Goal: Check status: Check status

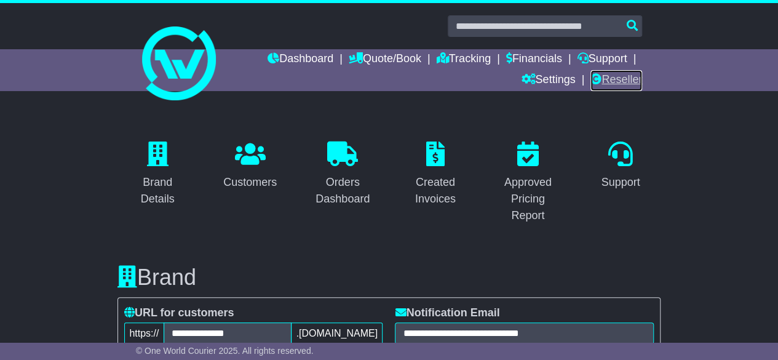
click at [601, 76] on link "Reseller" at bounding box center [617, 80] width 52 height 21
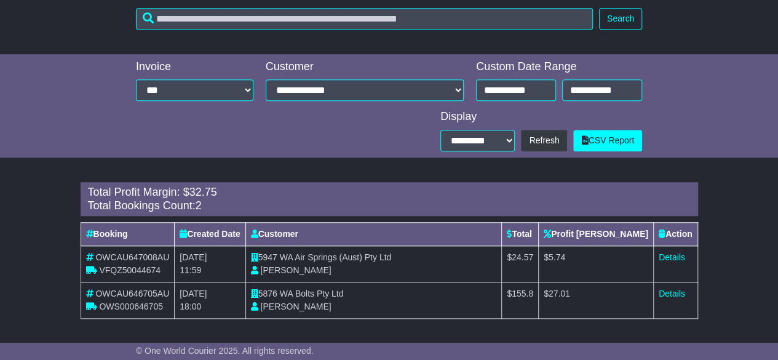
click at [328, 258] on span "WA Air Springs (Aust) Pty Ltd" at bounding box center [336, 257] width 112 height 10
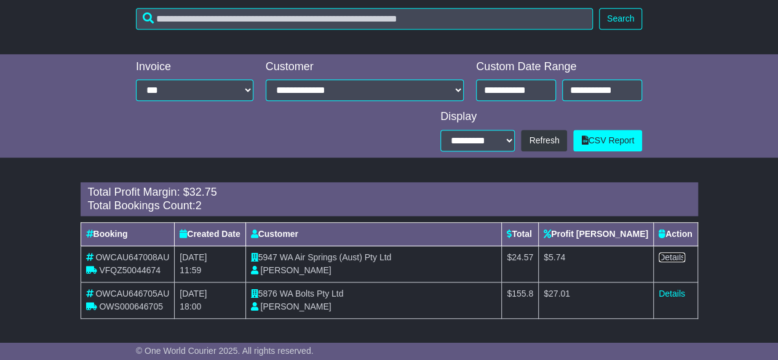
click at [676, 260] on link "Details" at bounding box center [672, 257] width 26 height 10
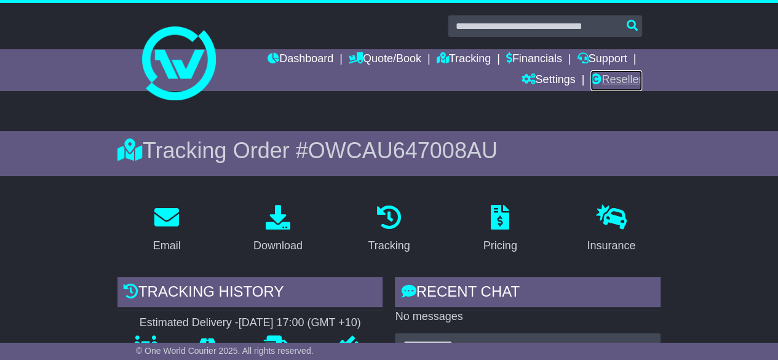
click at [613, 78] on link "Reseller" at bounding box center [617, 80] width 52 height 21
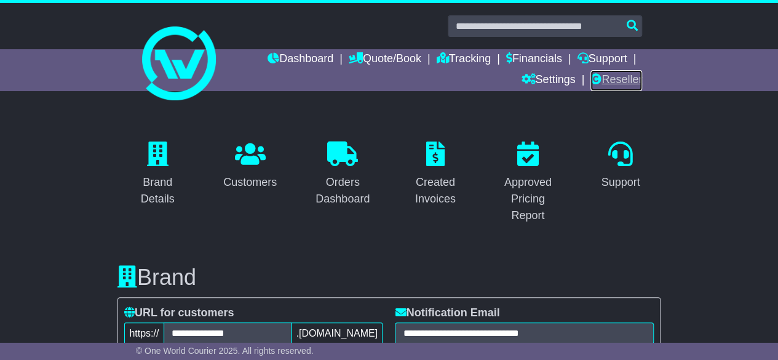
click at [603, 86] on link "Reseller" at bounding box center [617, 80] width 52 height 21
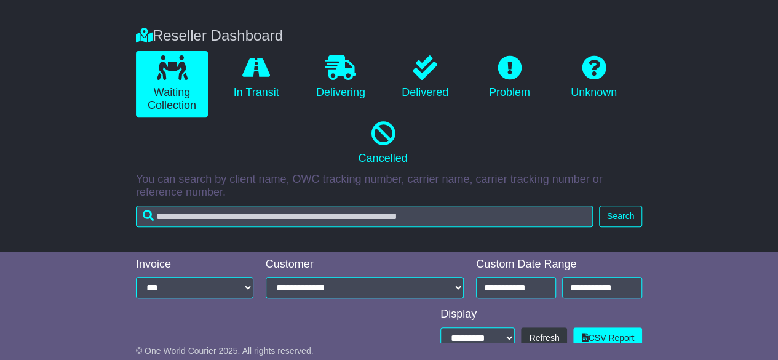
scroll to position [237, 0]
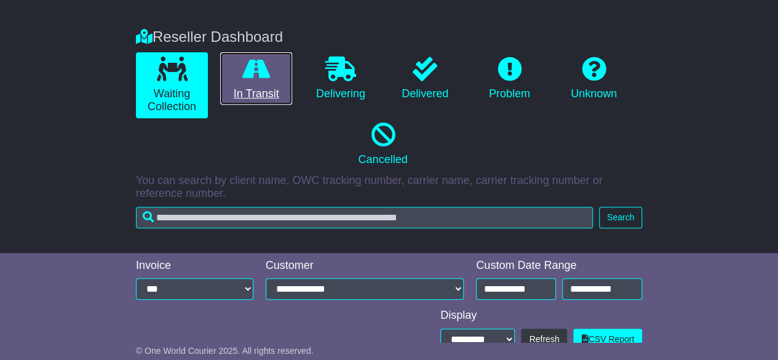
click at [263, 81] on link "In Transit" at bounding box center [256, 78] width 72 height 53
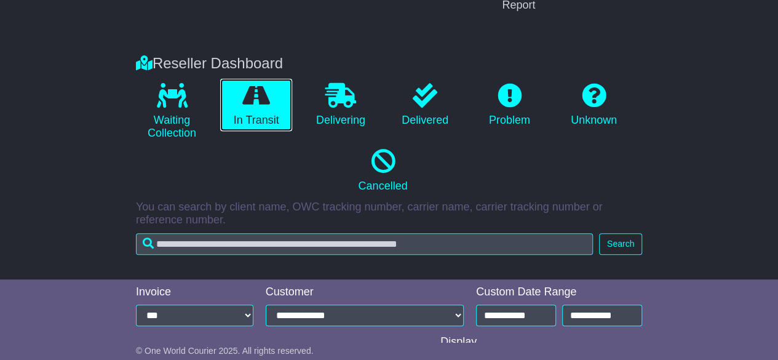
scroll to position [208, 0]
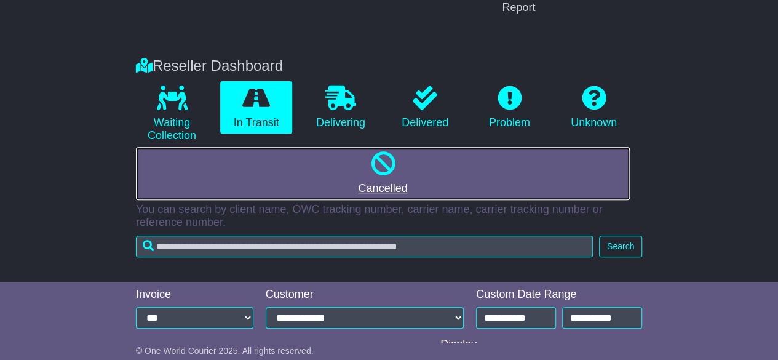
click at [396, 180] on link "Cancelled" at bounding box center [383, 173] width 494 height 53
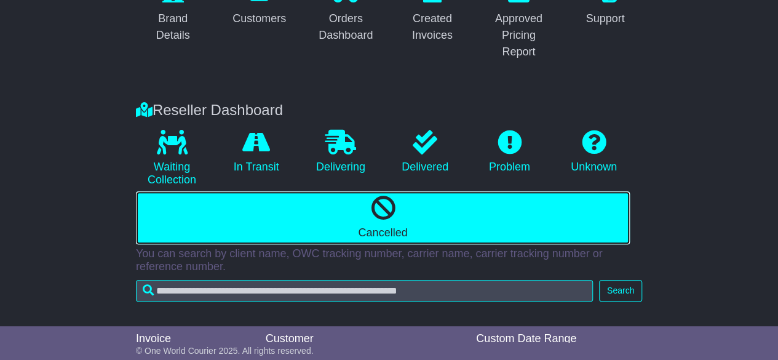
scroll to position [0, 0]
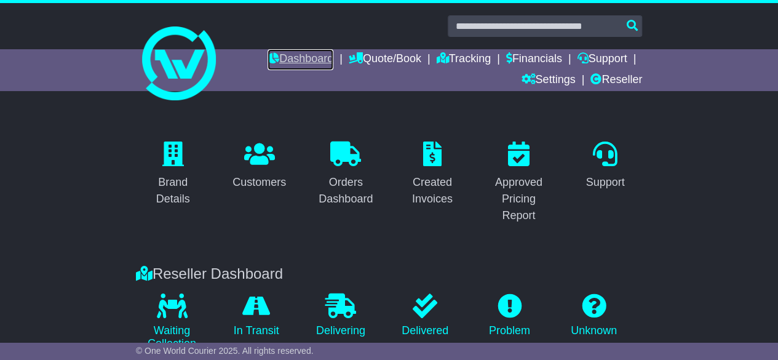
click at [293, 61] on link "Dashboard" at bounding box center [301, 59] width 66 height 21
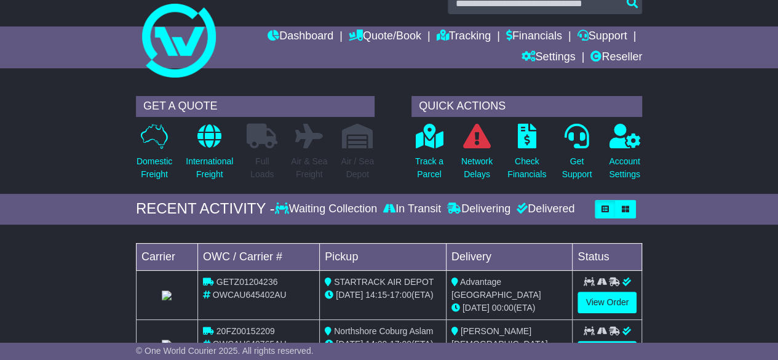
scroll to position [22, 0]
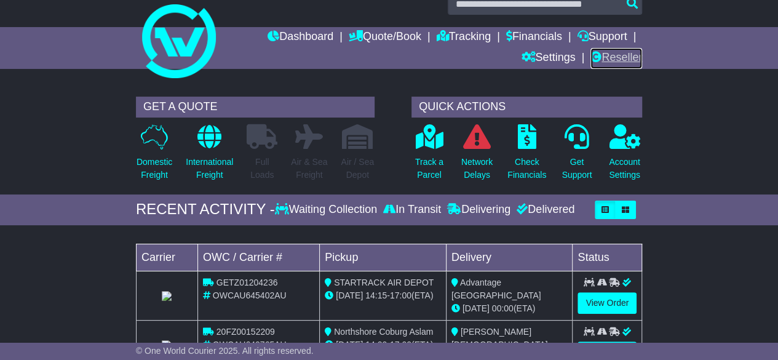
click at [634, 58] on link "Reseller" at bounding box center [617, 58] width 52 height 21
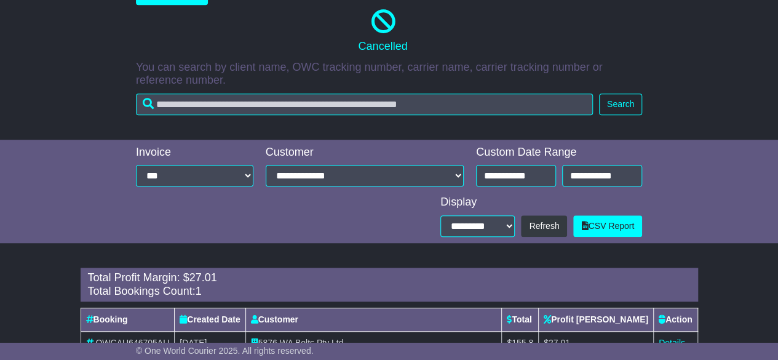
scroll to position [284, 0]
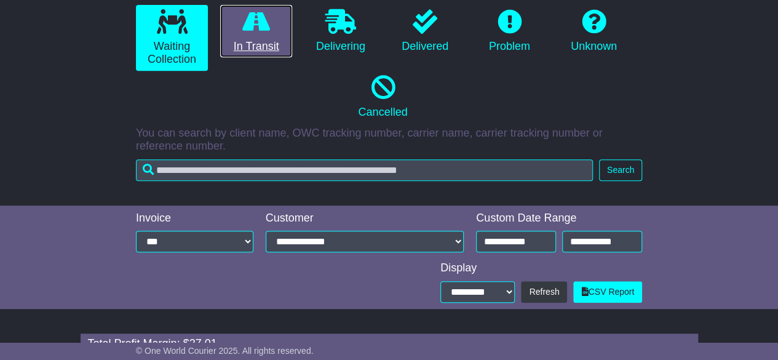
click at [254, 34] on link "In Transit" at bounding box center [256, 31] width 72 height 53
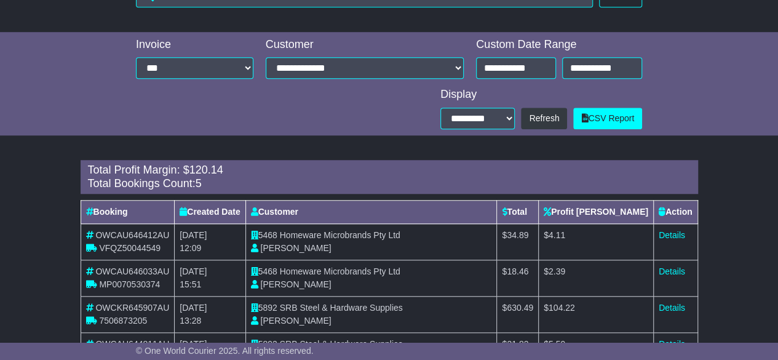
scroll to position [544, 0]
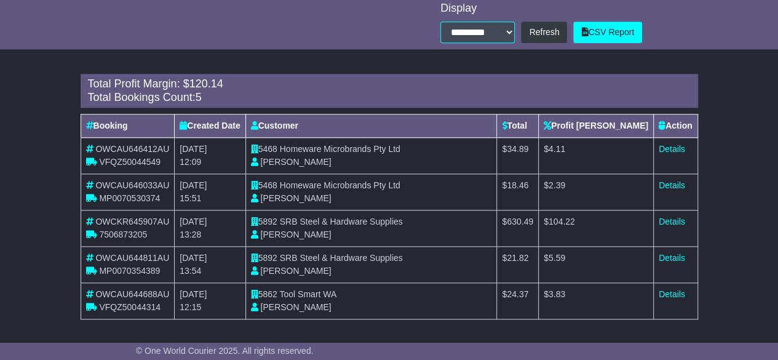
drag, startPoint x: 422, startPoint y: 279, endPoint x: 407, endPoint y: 169, distance: 110.5
click at [407, 169] on tbody "OWCAU646412AU VFQZ50044549 15th September 2025 12:09 5468 Homeware Microbrands …" at bounding box center [389, 229] width 617 height 182
click at [407, 169] on td "5468 Homeware Microbrands Pty Ltd Aslam Basha" at bounding box center [372, 156] width 252 height 36
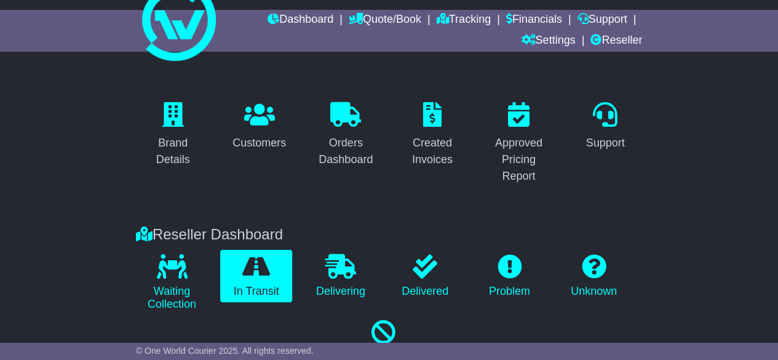
scroll to position [14, 0]
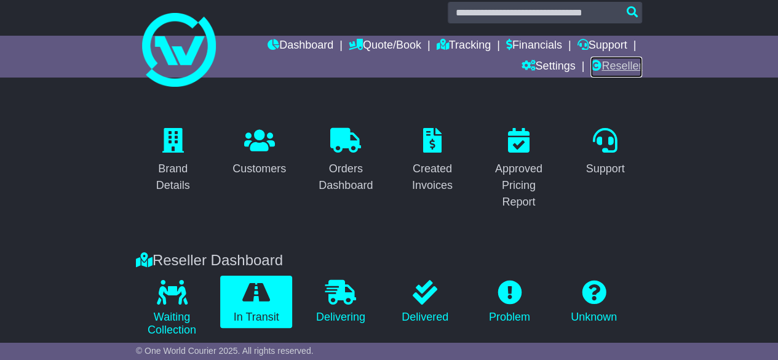
click at [611, 67] on link "Reseller" at bounding box center [617, 67] width 52 height 21
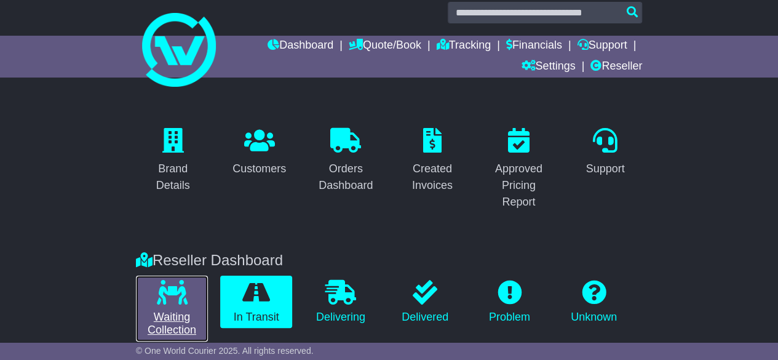
click at [174, 312] on link "Waiting Collection" at bounding box center [172, 309] width 72 height 66
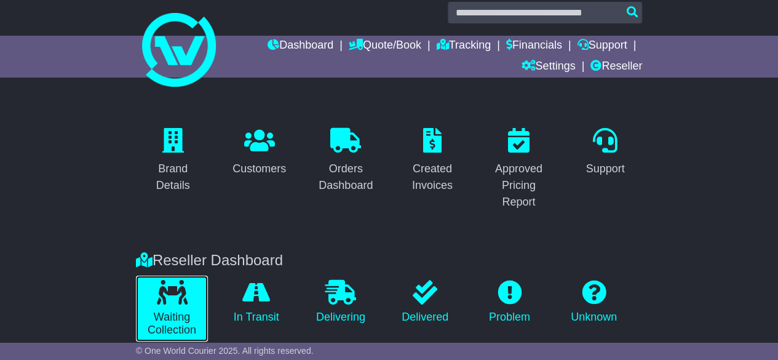
scroll to position [218, 0]
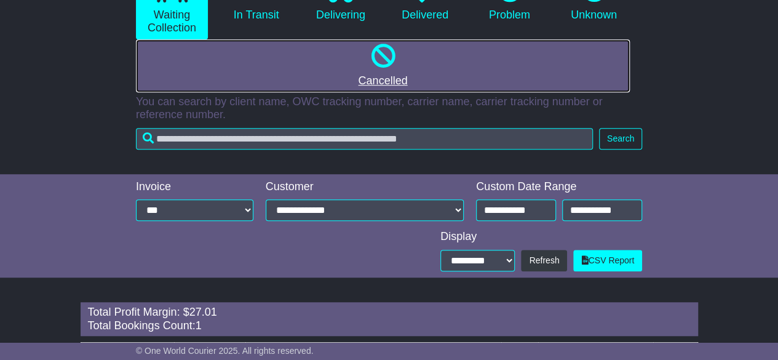
click at [377, 60] on icon at bounding box center [382, 56] width 25 height 25
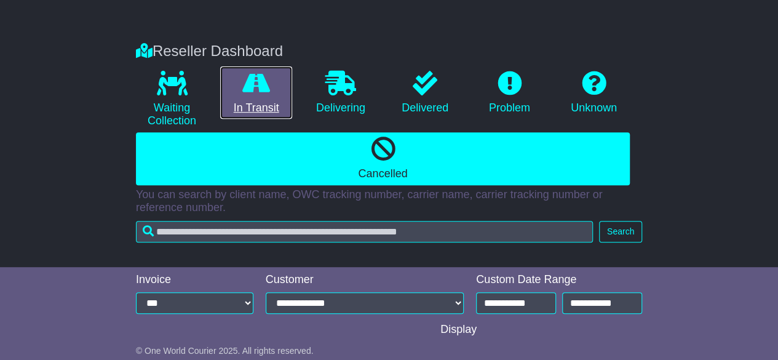
click at [222, 98] on link "In Transit" at bounding box center [256, 92] width 72 height 53
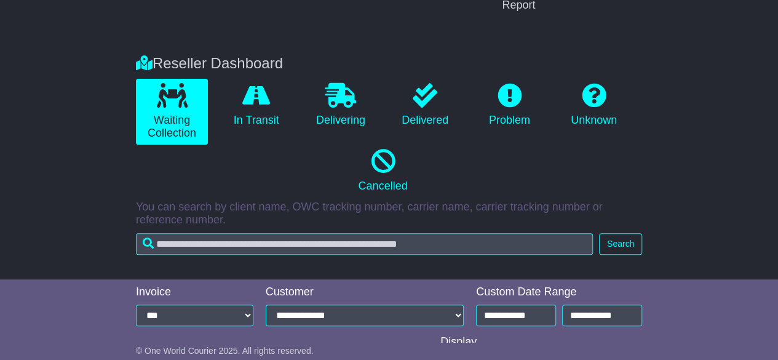
scroll to position [133, 0]
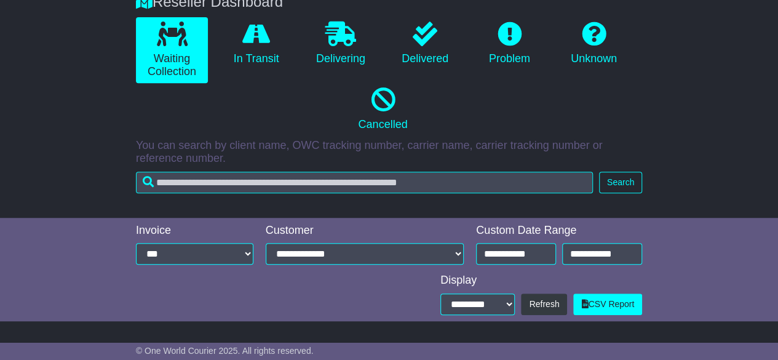
scroll to position [270, 0]
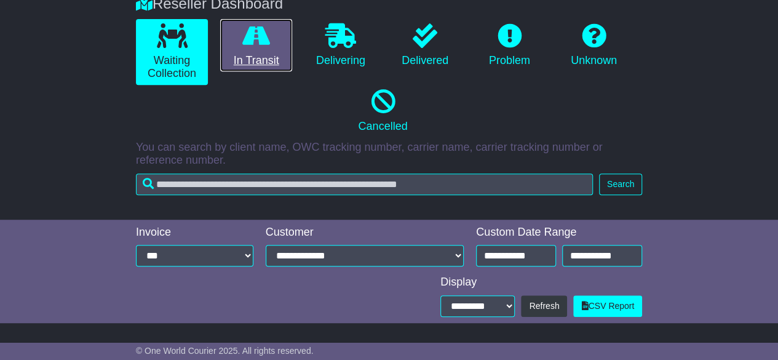
click at [234, 55] on link "In Transit" at bounding box center [256, 45] width 72 height 53
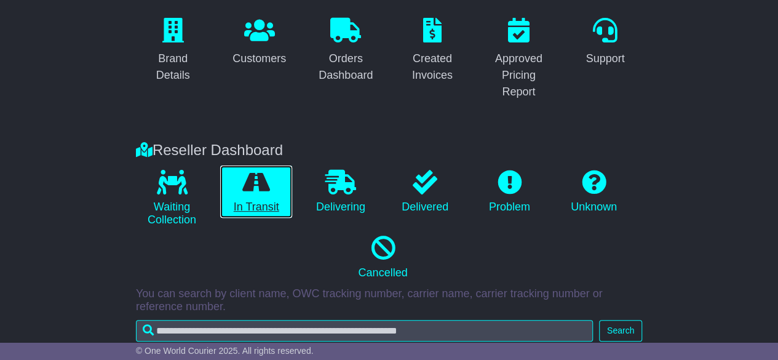
scroll to position [0, 0]
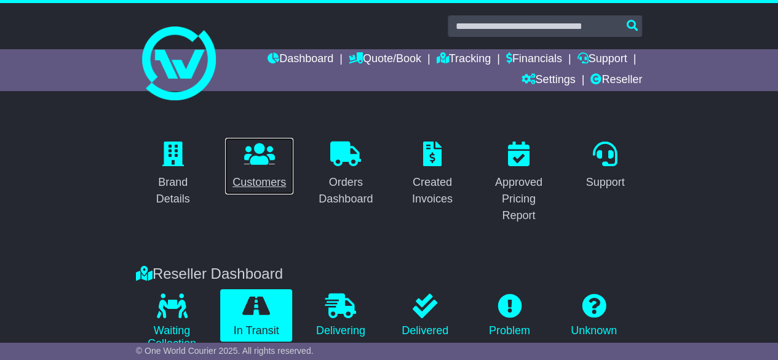
click at [247, 146] on icon at bounding box center [259, 154] width 31 height 25
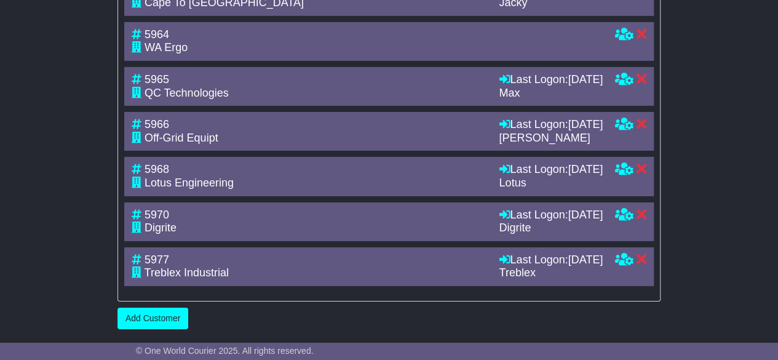
scroll to position [2141, 0]
